Goal: Find specific page/section: Find specific page/section

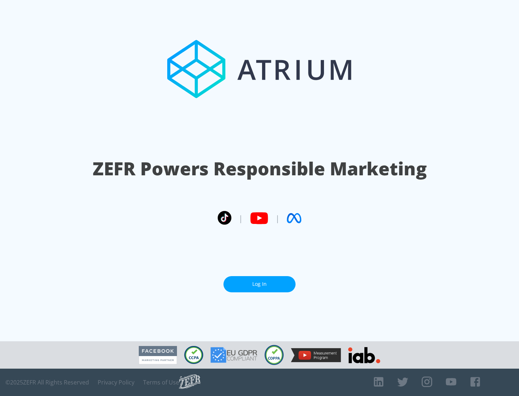
click at [259, 284] on link "Log In" at bounding box center [259, 284] width 72 height 16
